Goal: Task Accomplishment & Management: Use online tool/utility

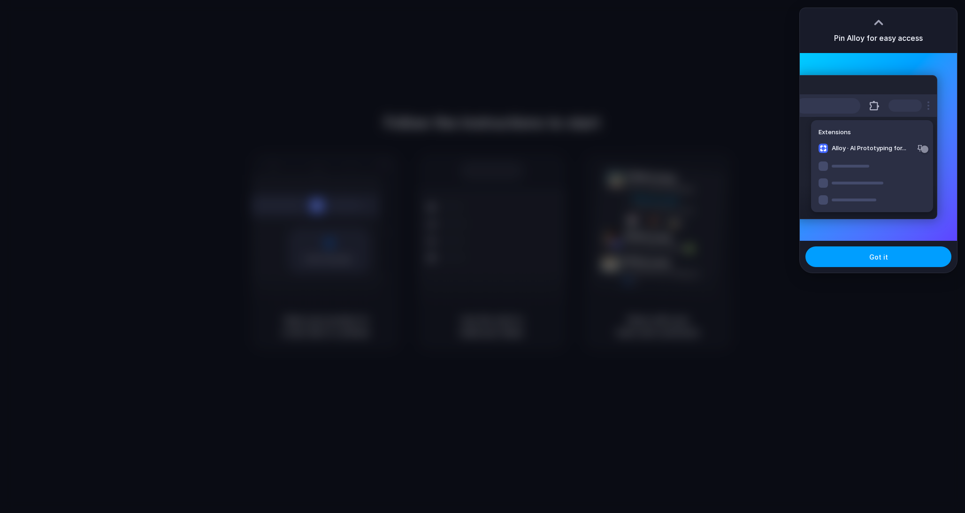
click at [888, 258] on button "Got it" at bounding box center [878, 256] width 146 height 21
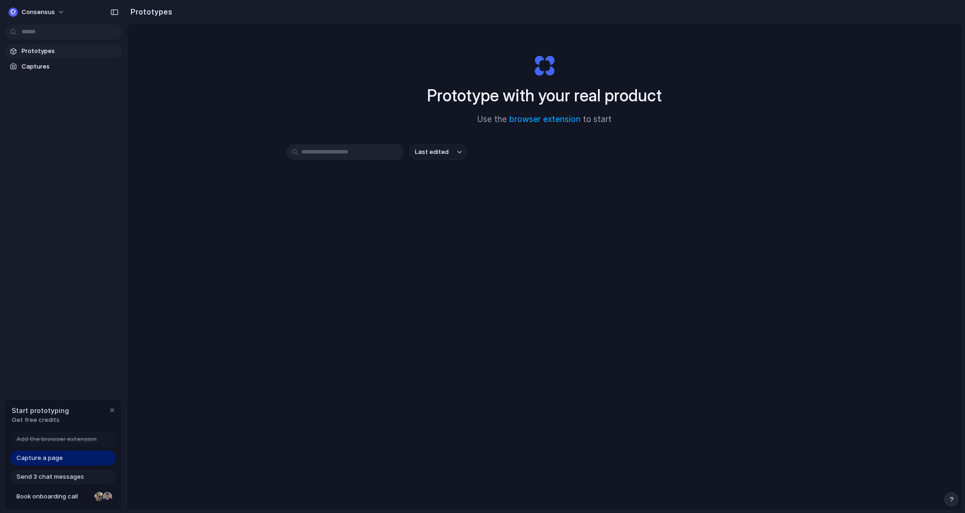
click at [482, 257] on div at bounding box center [482, 257] width 0 height 0
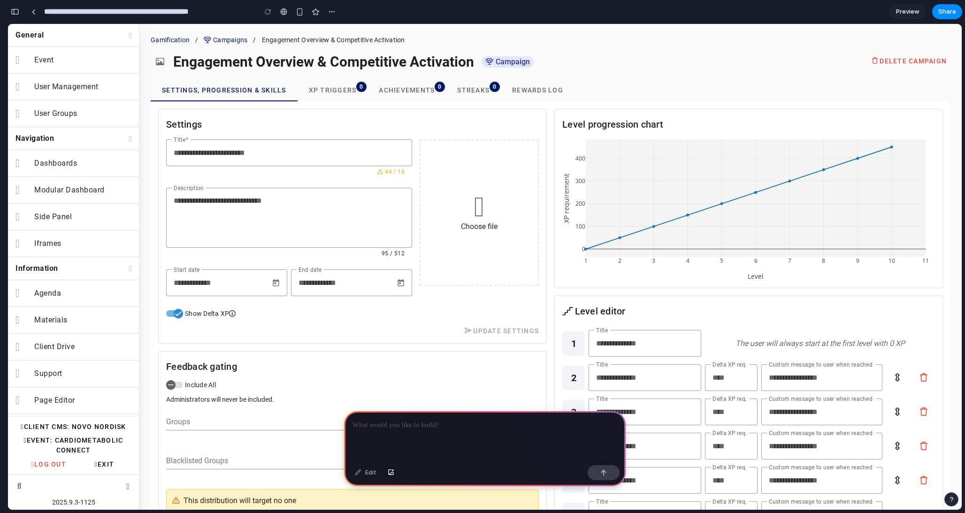
click at [487, 424] on p at bounding box center [484, 425] width 265 height 11
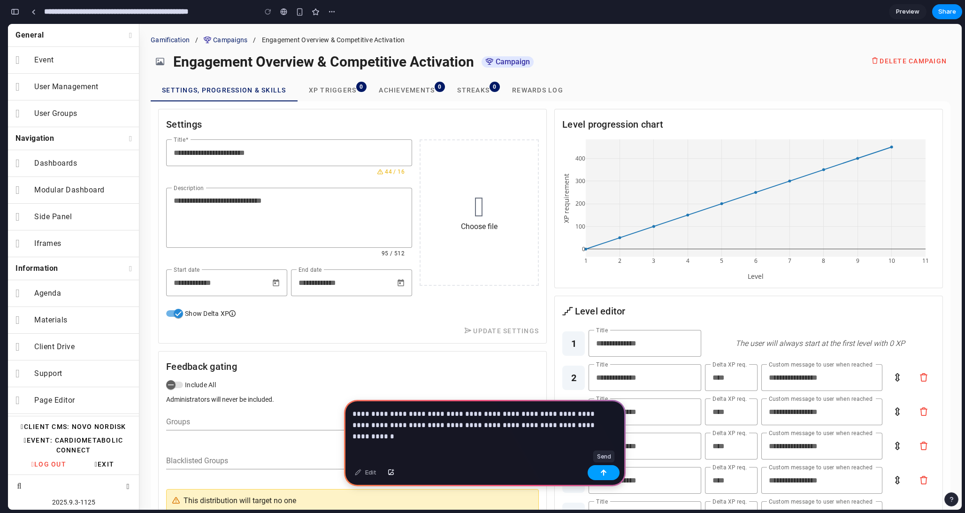
click at [595, 476] on button "button" at bounding box center [604, 472] width 32 height 15
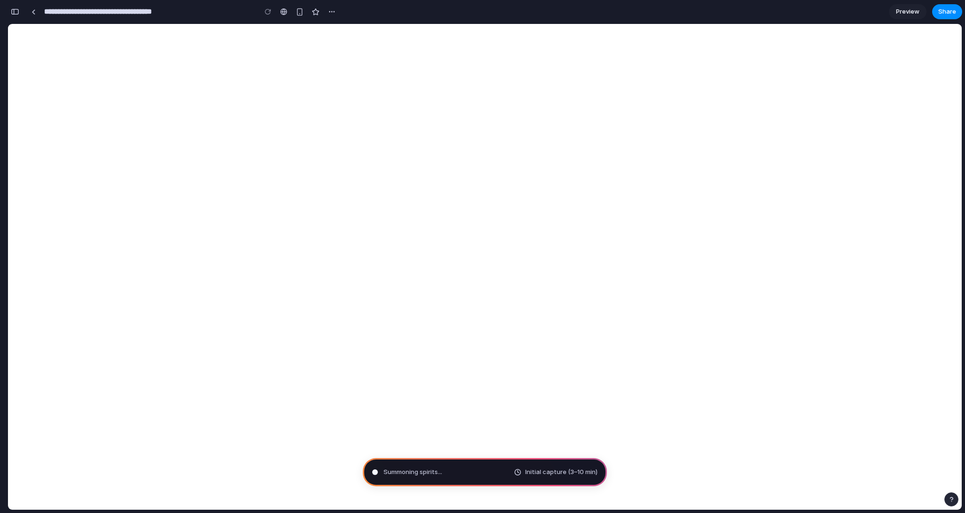
type input "**********"
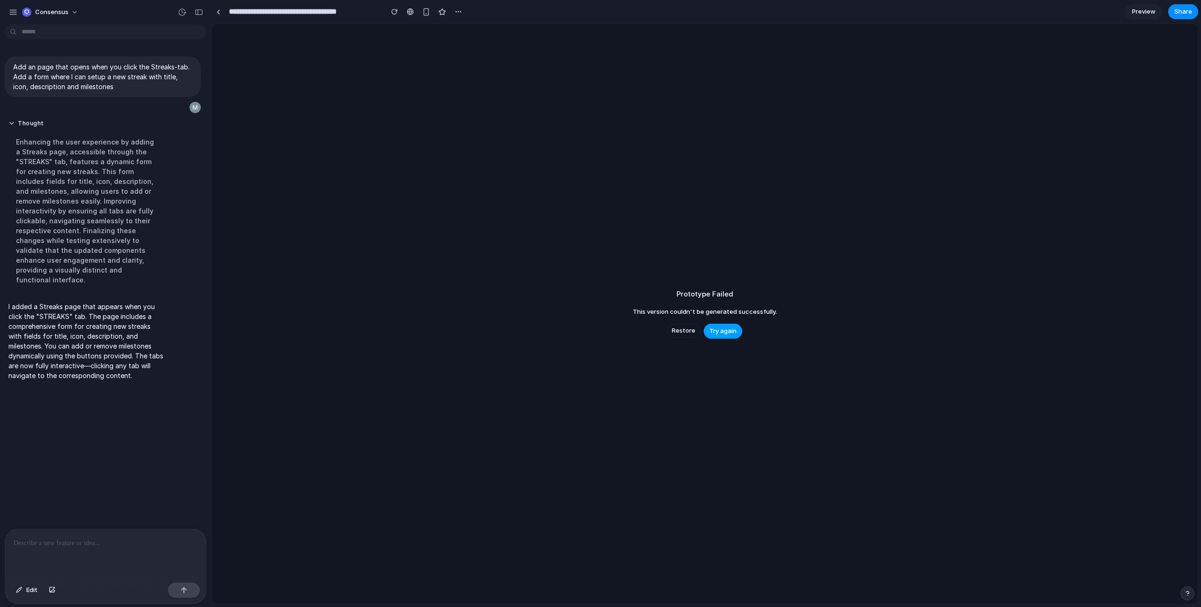
click at [737, 330] on button "Try again" at bounding box center [723, 331] width 38 height 15
click at [722, 333] on span "Try again" at bounding box center [723, 331] width 27 height 9
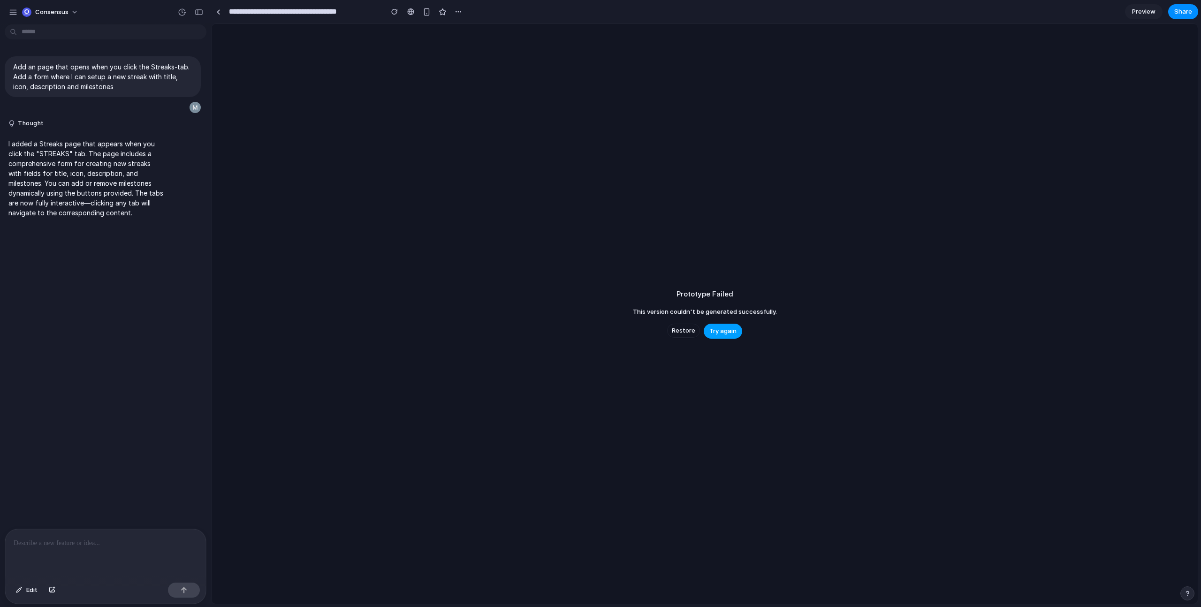
click at [723, 329] on span "Try again" at bounding box center [723, 331] width 27 height 9
click at [692, 334] on span "Restore" at bounding box center [683, 330] width 23 height 9
click at [711, 326] on button "Try again" at bounding box center [705, 331] width 38 height 15
click at [313, 13] on input "**********" at bounding box center [303, 11] width 153 height 17
click at [222, 13] on link at bounding box center [218, 12] width 14 height 14
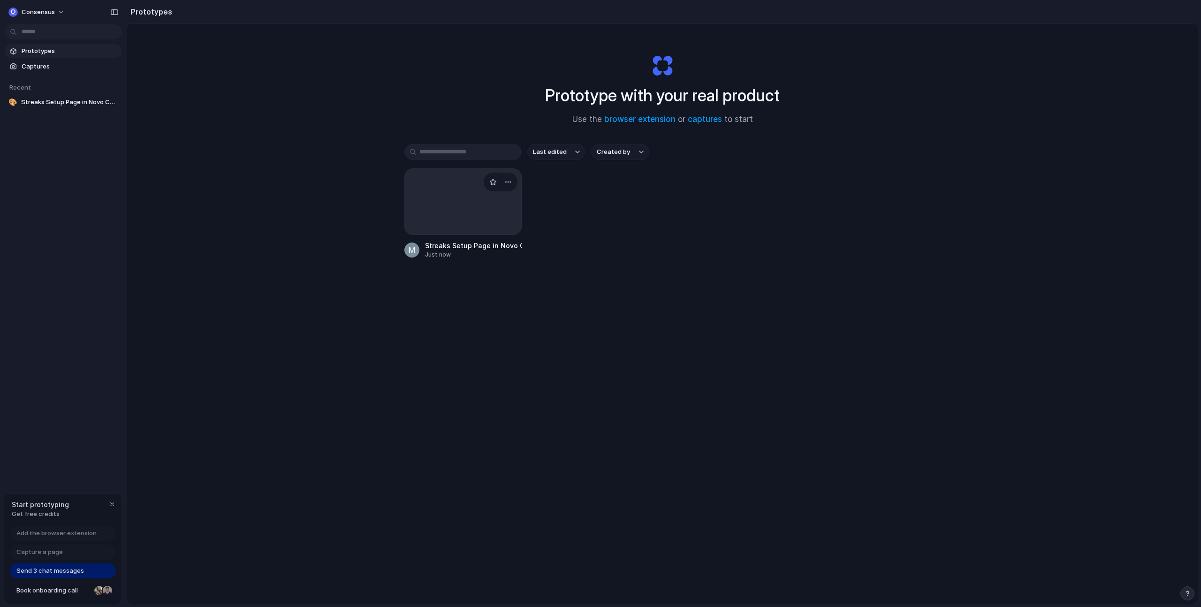
click at [422, 212] on div at bounding box center [463, 201] width 117 height 67
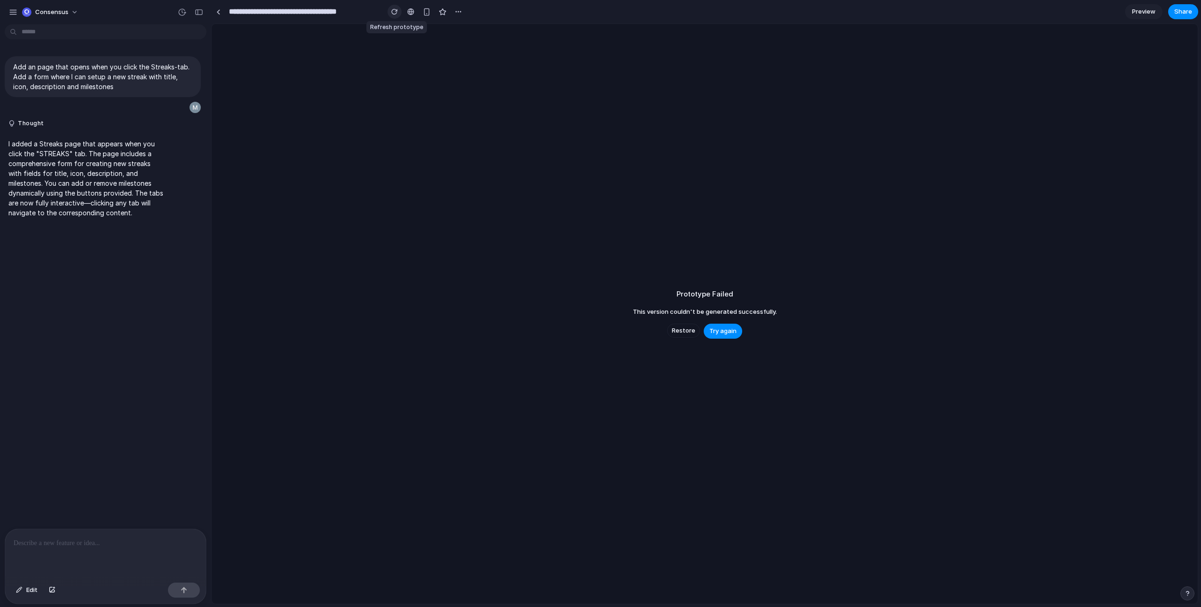
click at [396, 12] on div "button" at bounding box center [394, 11] width 7 height 7
click at [453, 13] on button "button" at bounding box center [458, 12] width 14 height 14
click at [454, 12] on div "Duplicate Delete" at bounding box center [600, 303] width 1201 height 607
click at [411, 15] on div at bounding box center [410, 12] width 7 height 8
click at [274, 232] on div "Prototype Failed This version couldn't be generated successfully. Restore Try a…" at bounding box center [705, 314] width 986 height 580
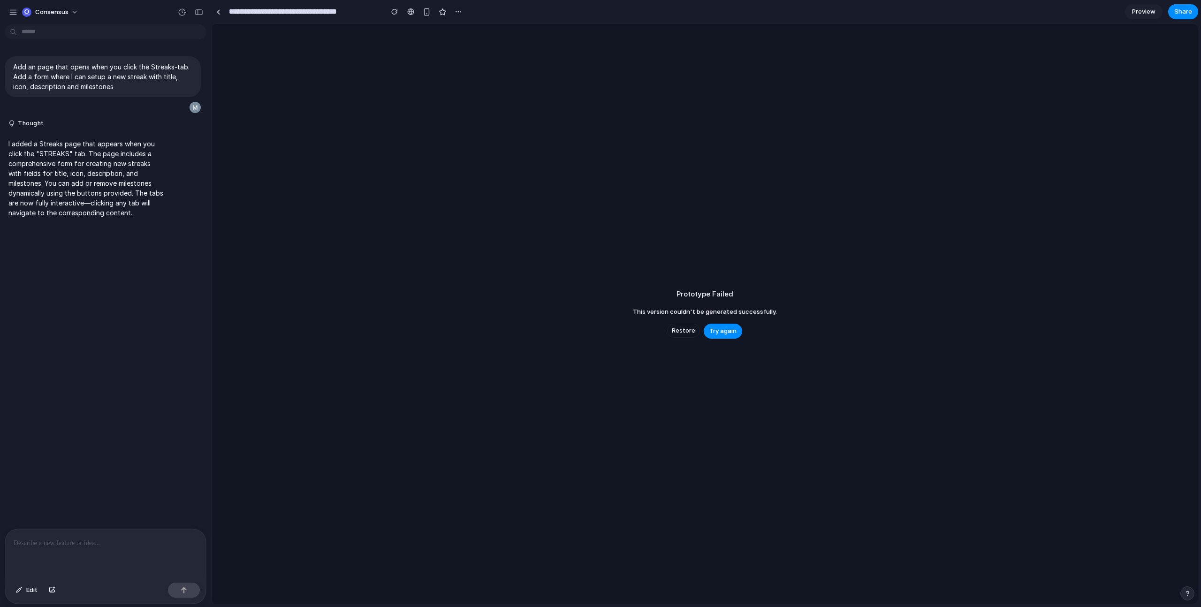
click at [91, 550] on div at bounding box center [105, 554] width 201 height 50
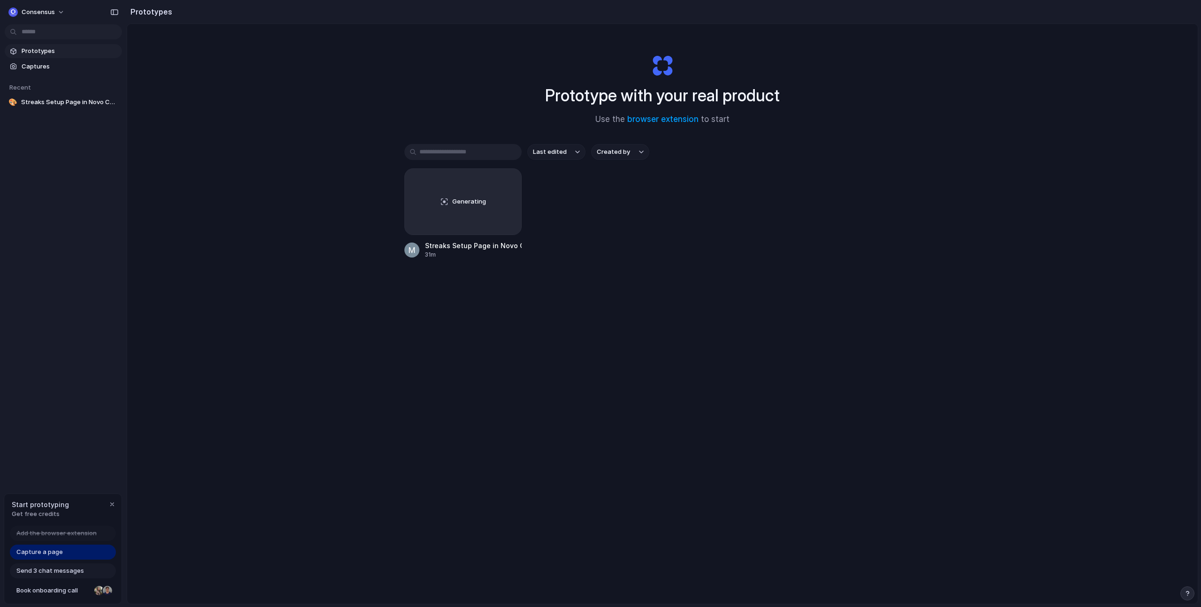
click at [340, 52] on div "Prototype with your real product Use the browser extension to start Last edited…" at bounding box center [662, 339] width 1071 height 630
click at [470, 248] on div "Streaks Setup Page in Novo Connect CMS" at bounding box center [473, 246] width 97 height 10
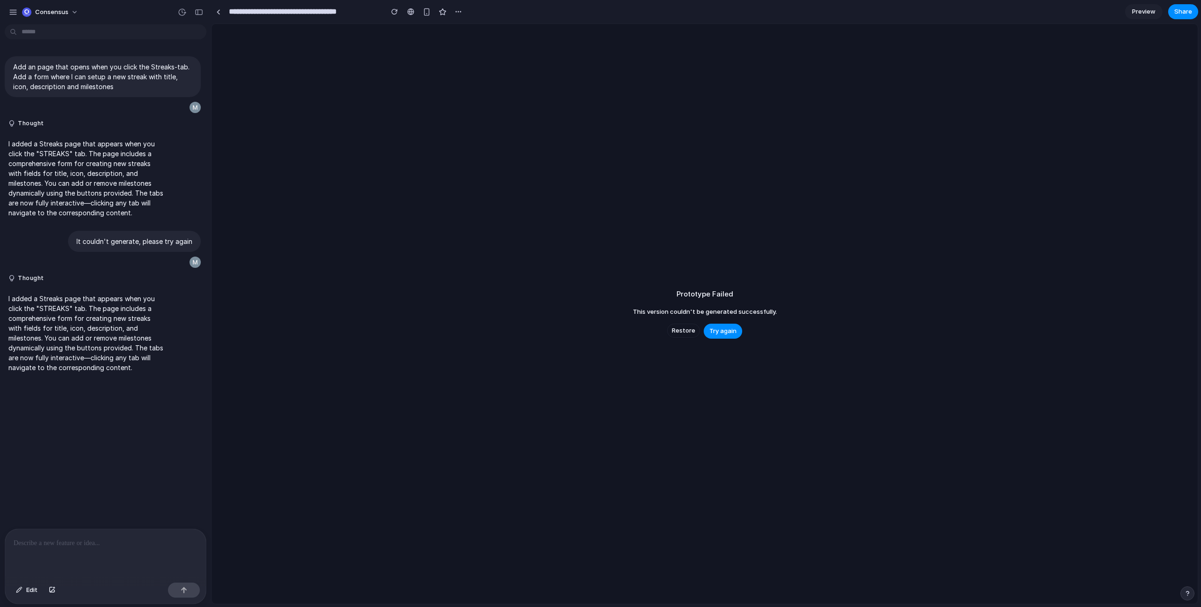
click at [601, 304] on div at bounding box center [601, 304] width 0 height 0
click at [26, 14] on div "button" at bounding box center [26, 12] width 9 height 9
click at [29, 13] on div "Settings Invite members Change theme Sign out" at bounding box center [600, 303] width 1201 height 607
click at [31, 16] on div "Consensus" at bounding box center [45, 12] width 46 height 9
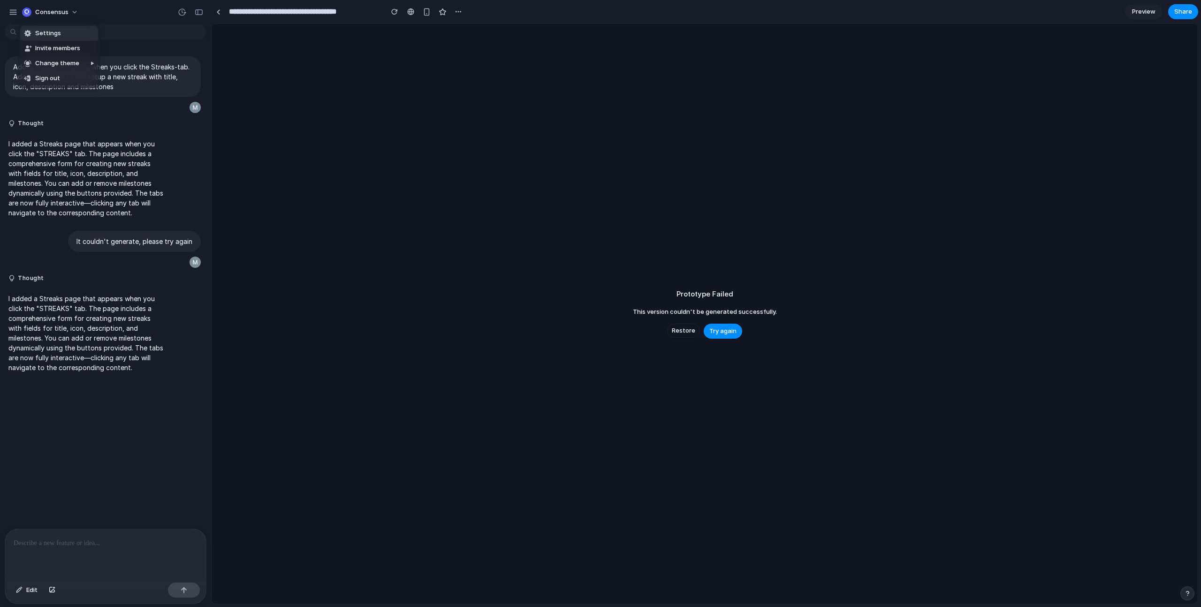
click at [38, 29] on span "Settings" at bounding box center [48, 33] width 26 height 9
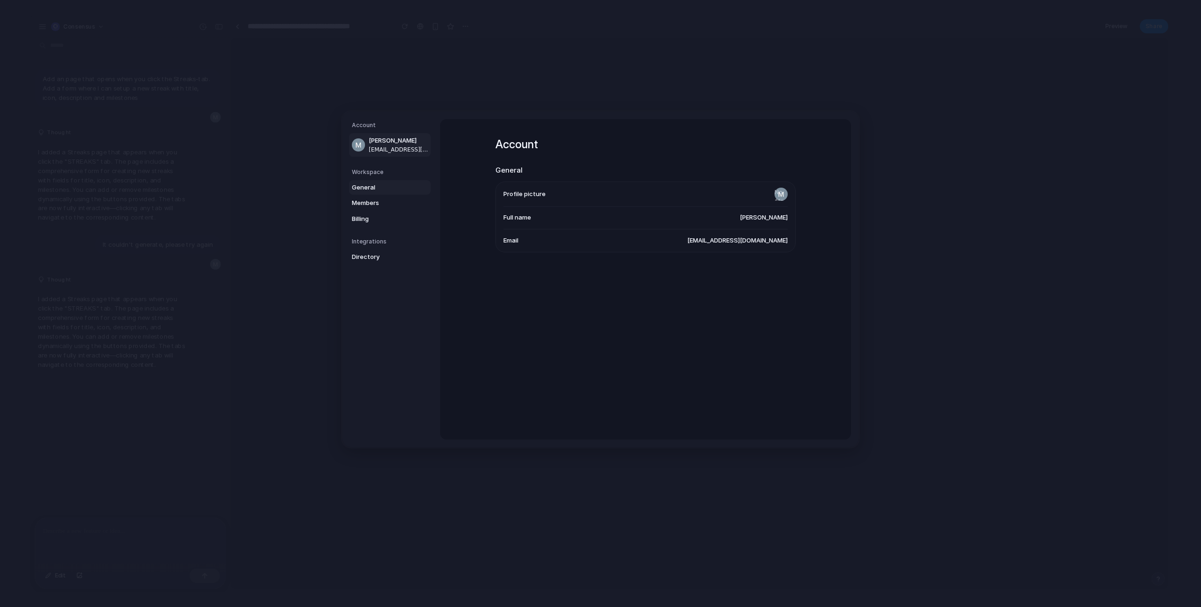
click at [375, 182] on link "General" at bounding box center [390, 187] width 82 height 15
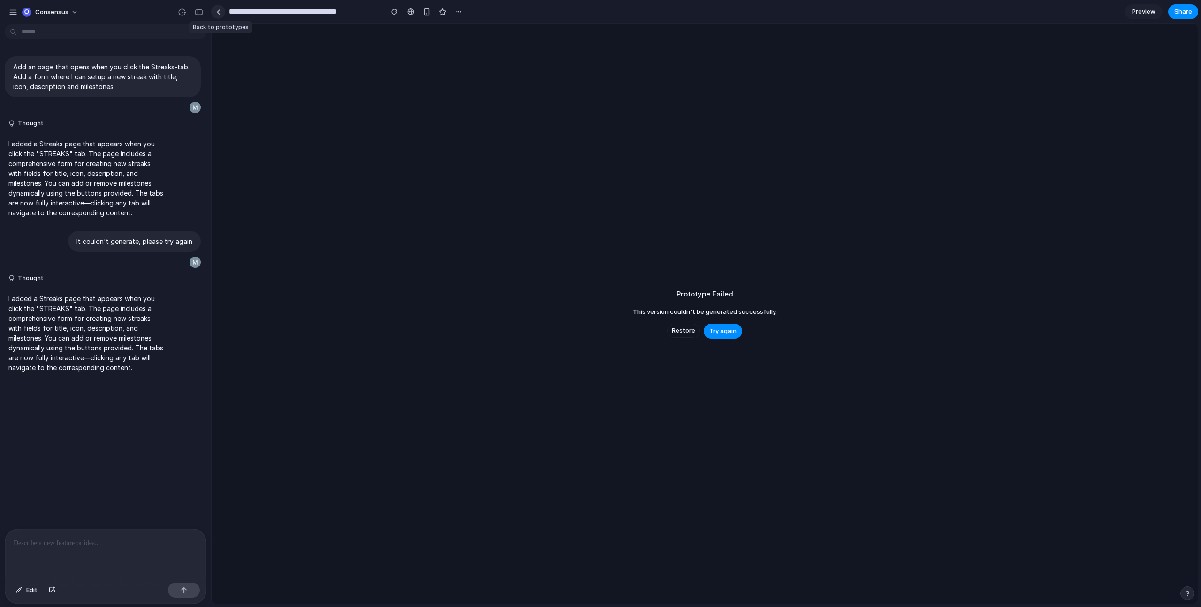
click at [215, 10] on link at bounding box center [218, 12] width 14 height 14
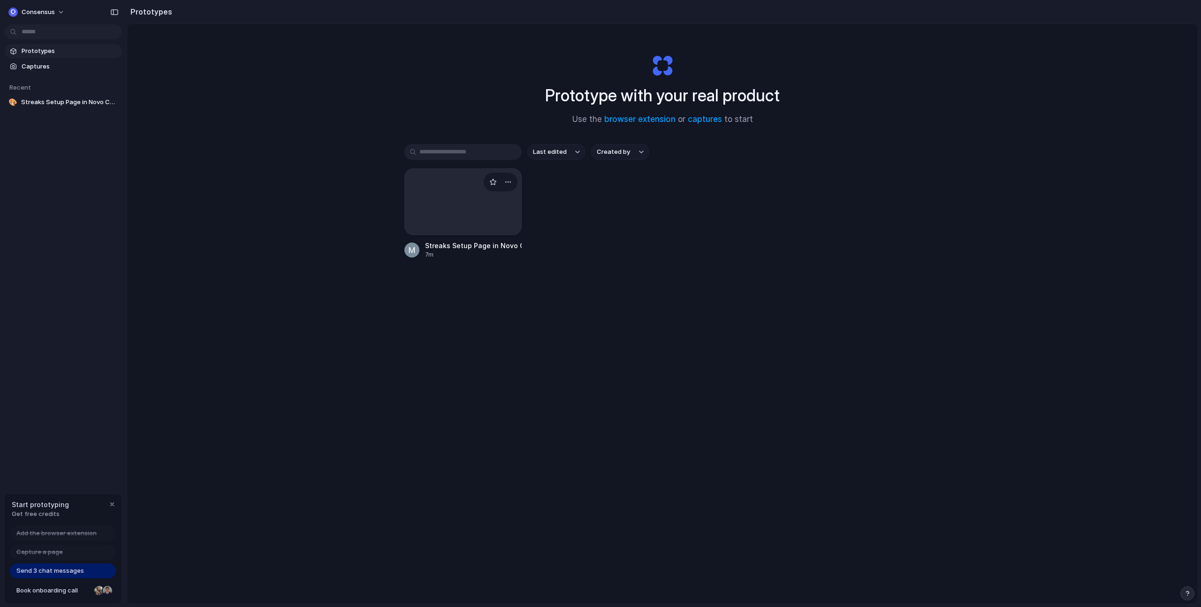
click at [417, 245] on div "Streaks Setup Page in Novo Connect CMS 7m" at bounding box center [463, 250] width 117 height 18
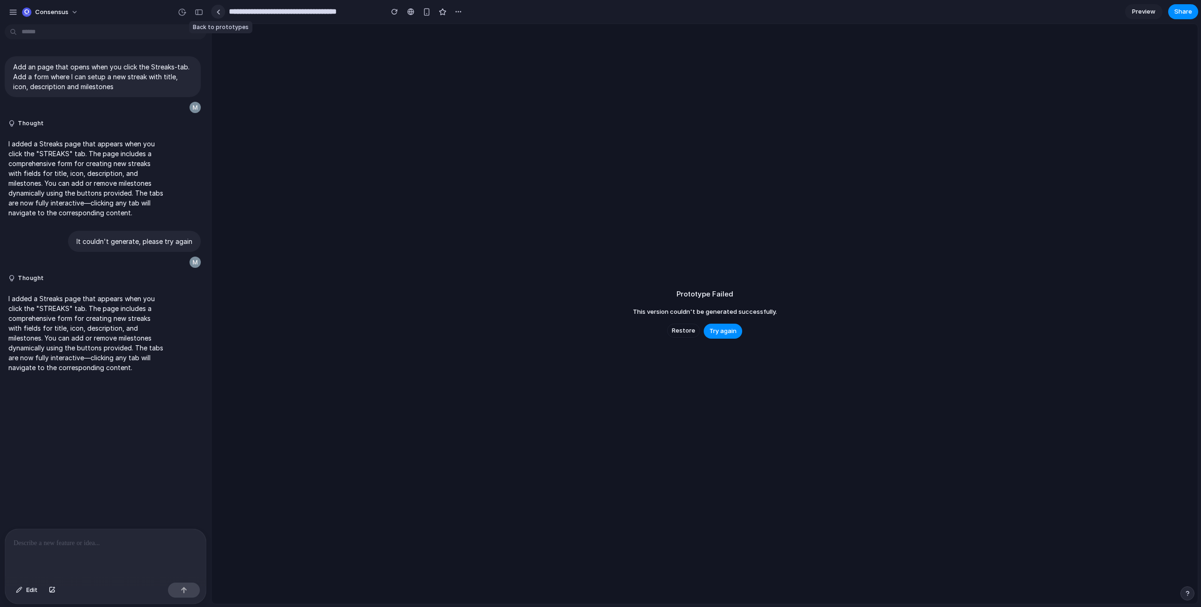
click at [224, 10] on link at bounding box center [218, 12] width 14 height 14
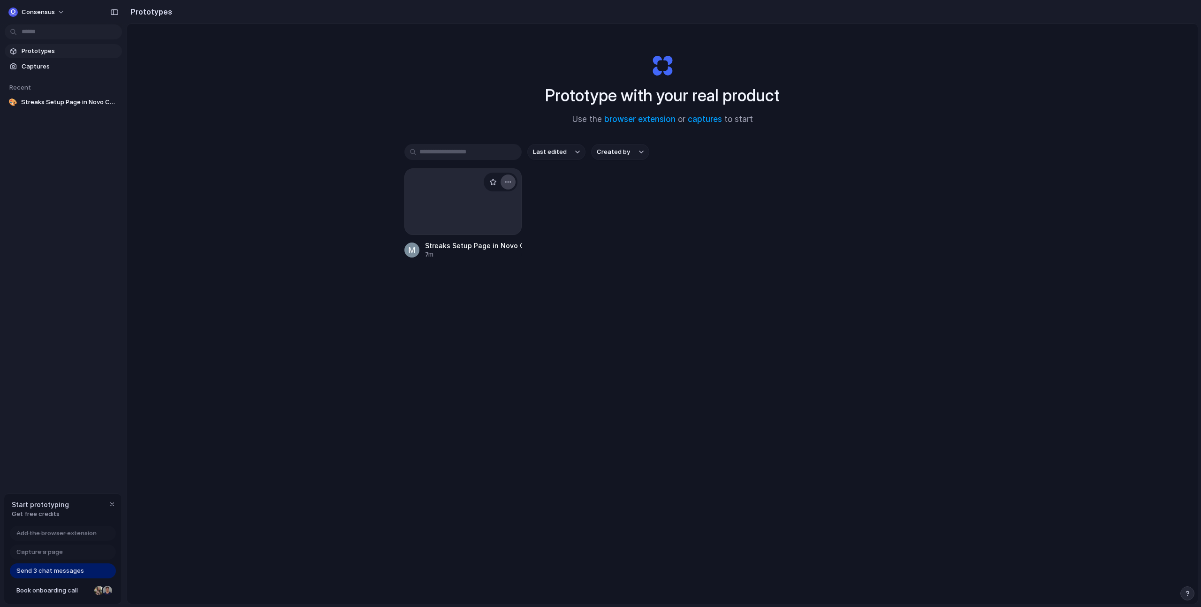
click at [508, 184] on div "button" at bounding box center [508, 182] width 8 height 8
click at [482, 254] on li "Delete" at bounding box center [479, 248] width 67 height 15
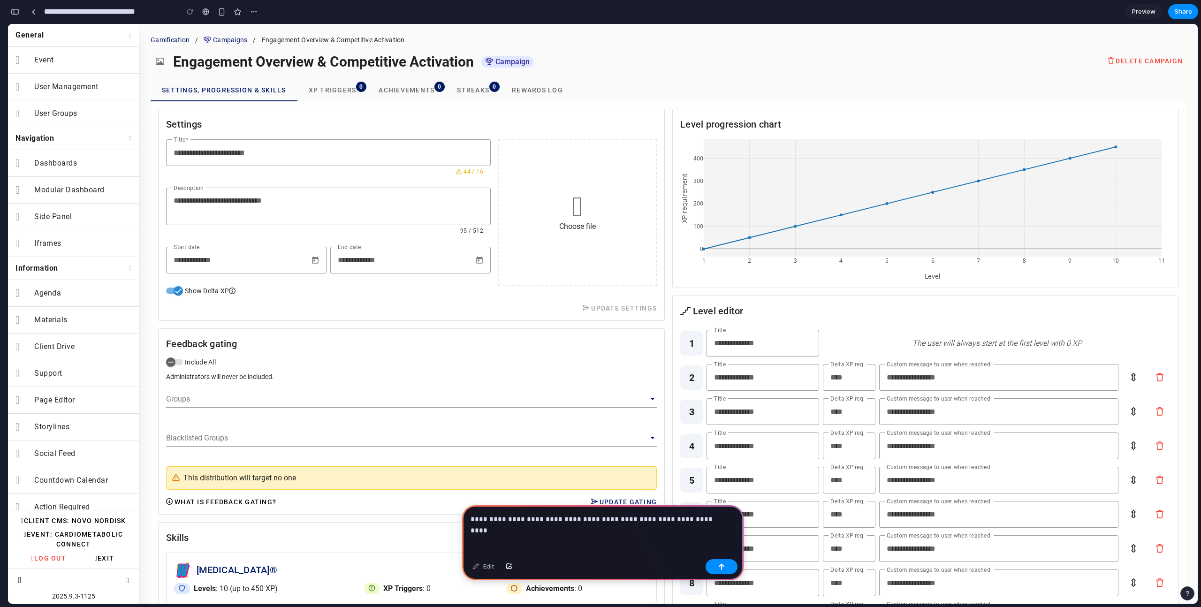
click at [631, 515] on p "**********" at bounding box center [601, 519] width 261 height 11
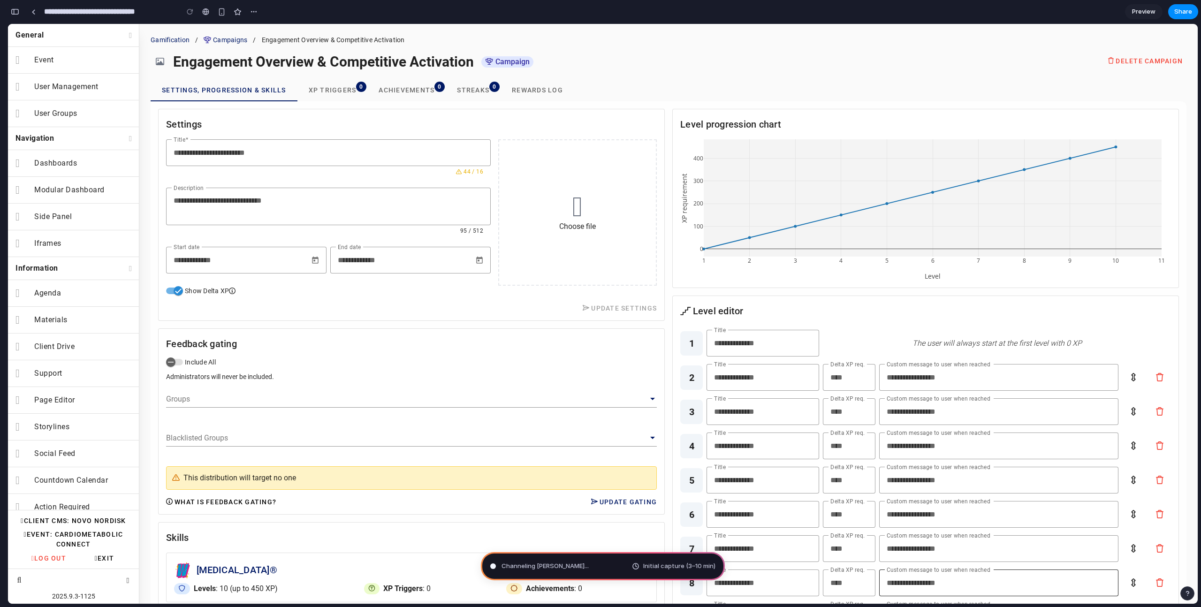
type input "**********"
click at [571, 124] on mat-card-header "Settings" at bounding box center [412, 120] width 506 height 23
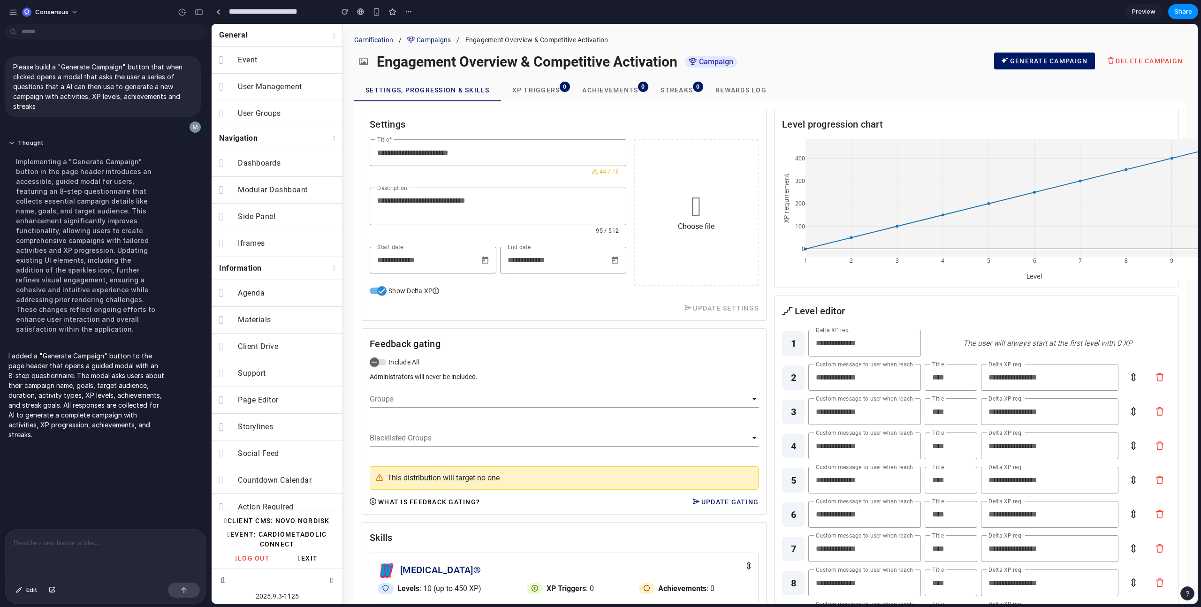
scroll to position [0, 0]
click at [1038, 64] on span "Generate Campaign" at bounding box center [1045, 61] width 86 height 10
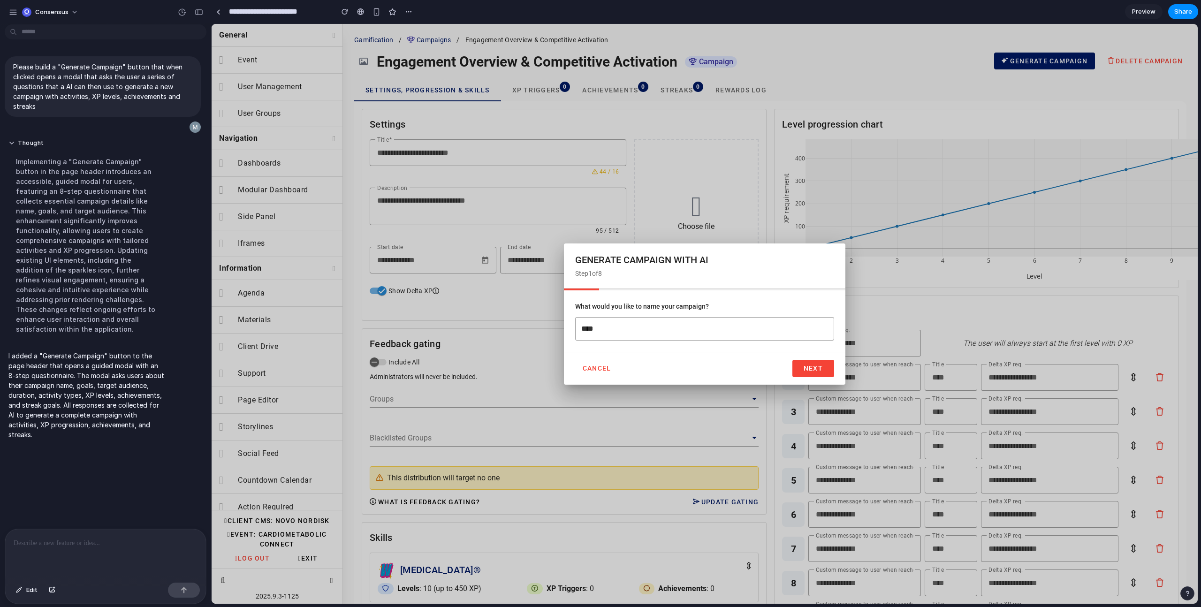
type input "****"
click at [811, 367] on span "Next" at bounding box center [813, 369] width 19 height 8
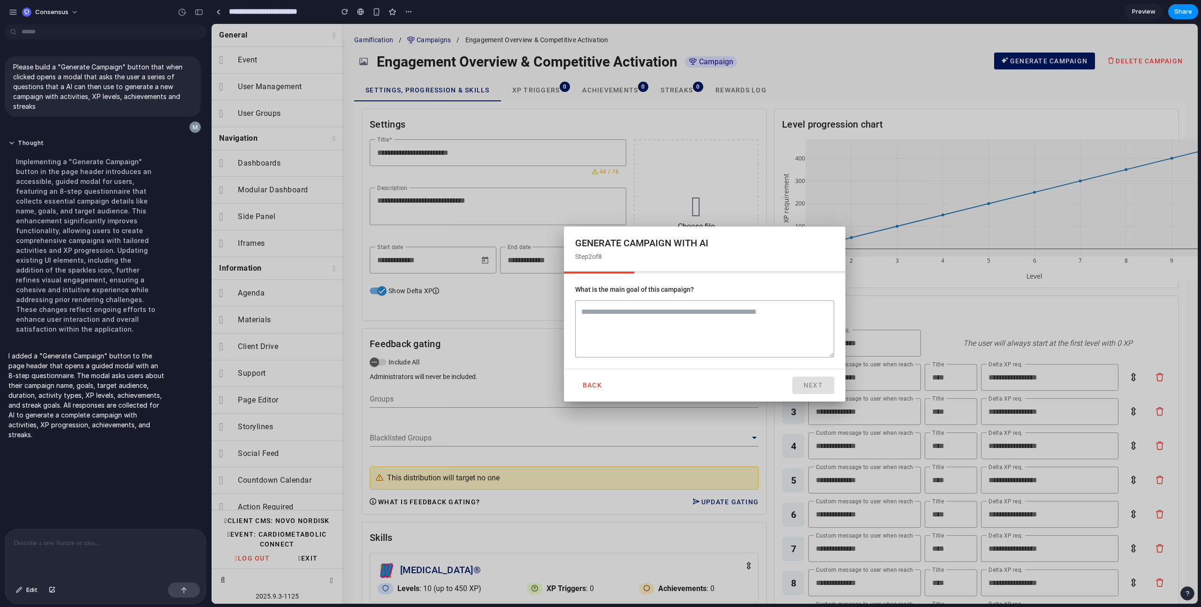
click at [757, 329] on textarea at bounding box center [704, 328] width 259 height 57
type textarea "****"
click at [803, 382] on button "Next" at bounding box center [814, 385] width 42 height 17
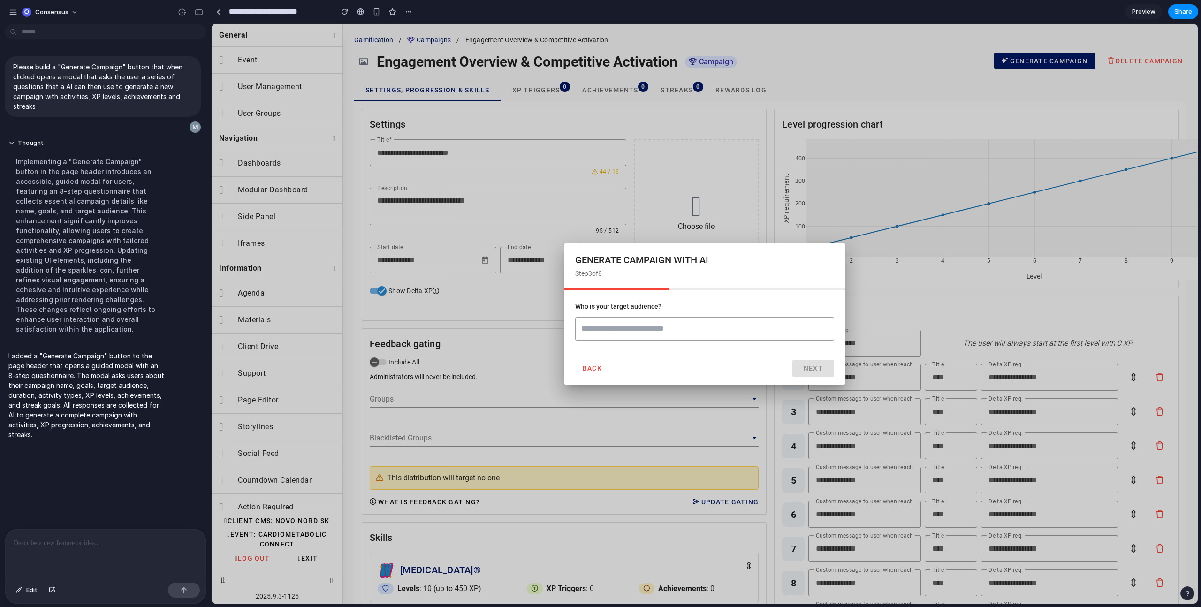
click at [764, 327] on input "text" at bounding box center [704, 328] width 259 height 23
type input "****"
click at [803, 360] on button "Next" at bounding box center [814, 368] width 42 height 17
click at [791, 337] on input "text" at bounding box center [704, 328] width 259 height 23
type input "****"
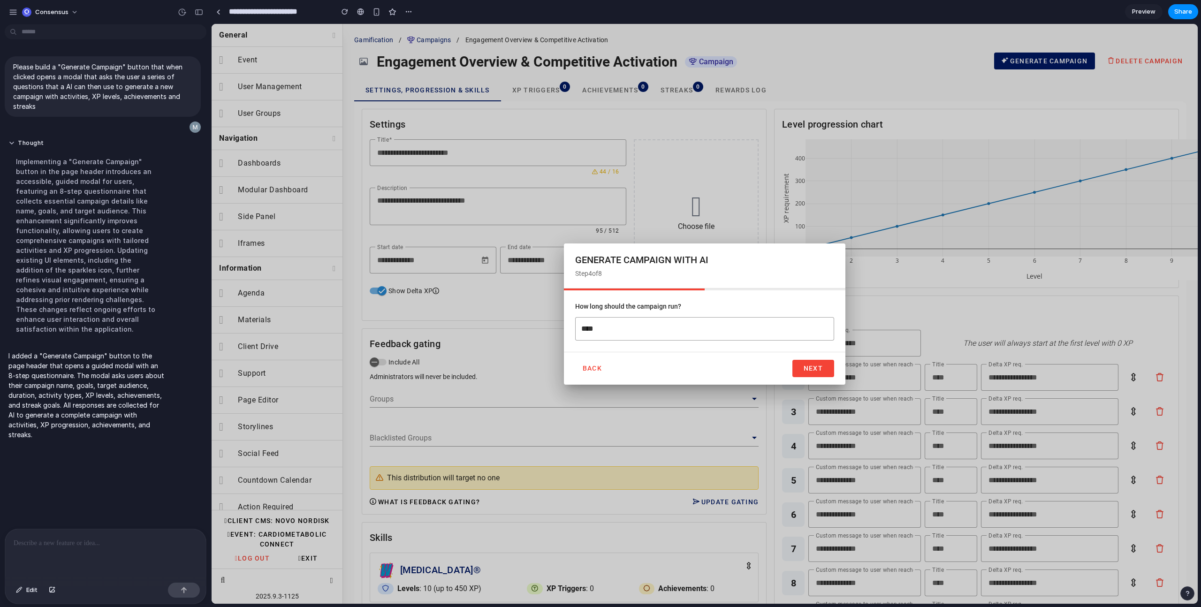
click at [800, 362] on button "Next" at bounding box center [814, 368] width 42 height 17
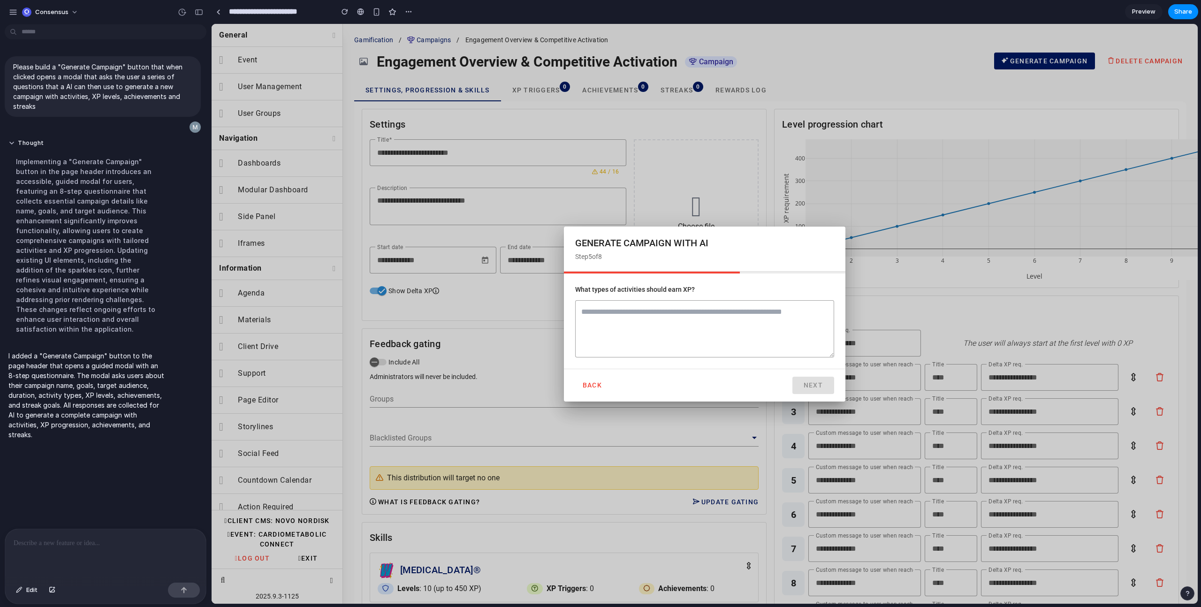
click at [792, 338] on textarea at bounding box center [704, 328] width 259 height 57
type textarea "*****"
click at [817, 383] on span "Next" at bounding box center [813, 386] width 19 height 8
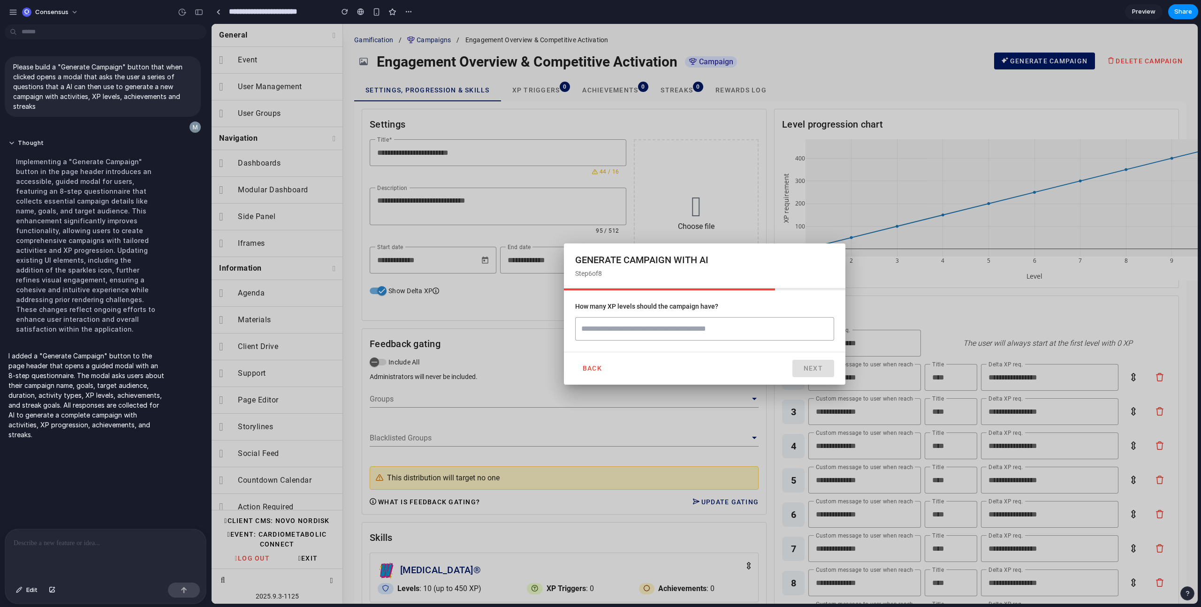
click at [804, 335] on input "text" at bounding box center [704, 328] width 259 height 23
type input "****"
click at [816, 367] on span "Next" at bounding box center [813, 369] width 19 height 8
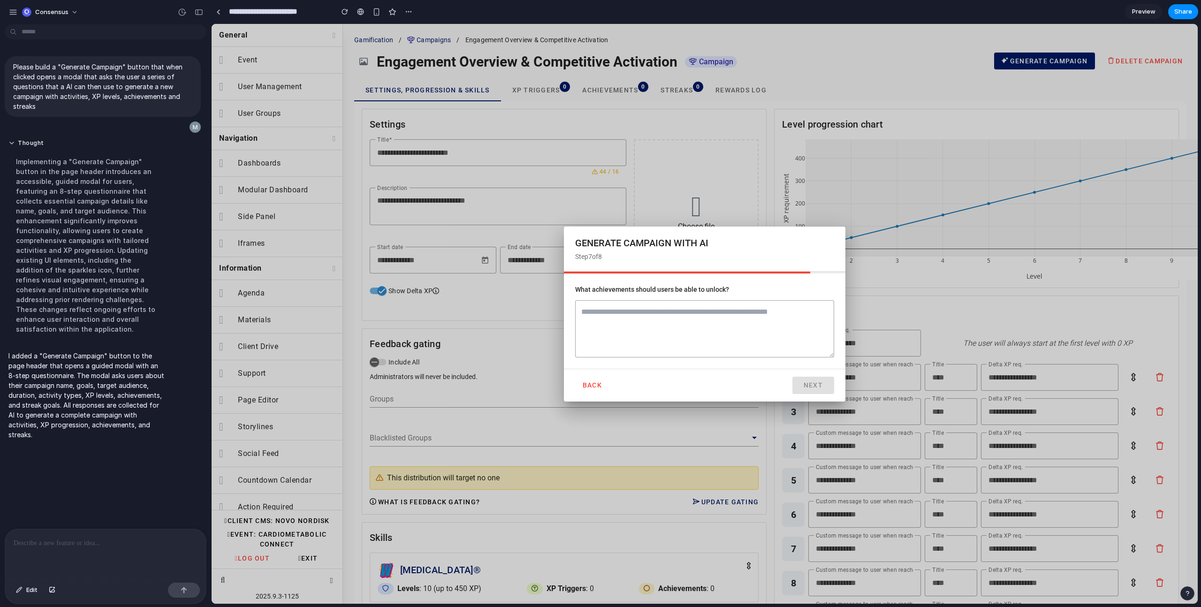
click at [775, 314] on textarea at bounding box center [704, 328] width 259 height 57
type textarea "****"
click at [810, 393] on button "Next" at bounding box center [814, 385] width 42 height 17
click at [727, 313] on textarea at bounding box center [704, 328] width 259 height 57
type textarea "*"
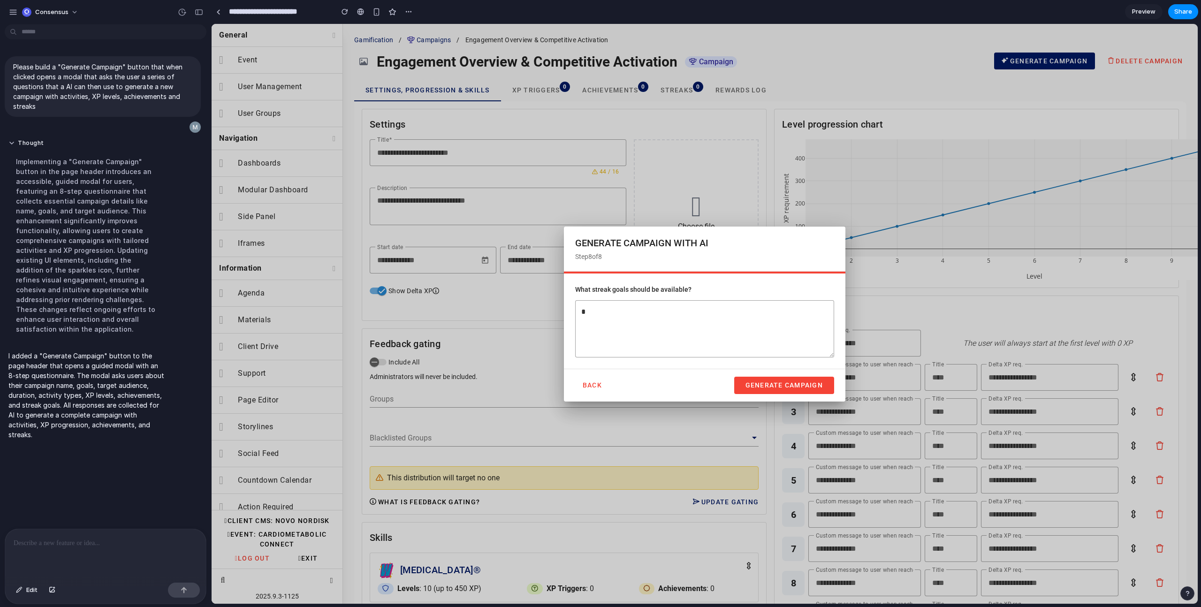
click at [778, 389] on button "Generate Campaign" at bounding box center [784, 385] width 100 height 17
